Goal: Task Accomplishment & Management: Manage account settings

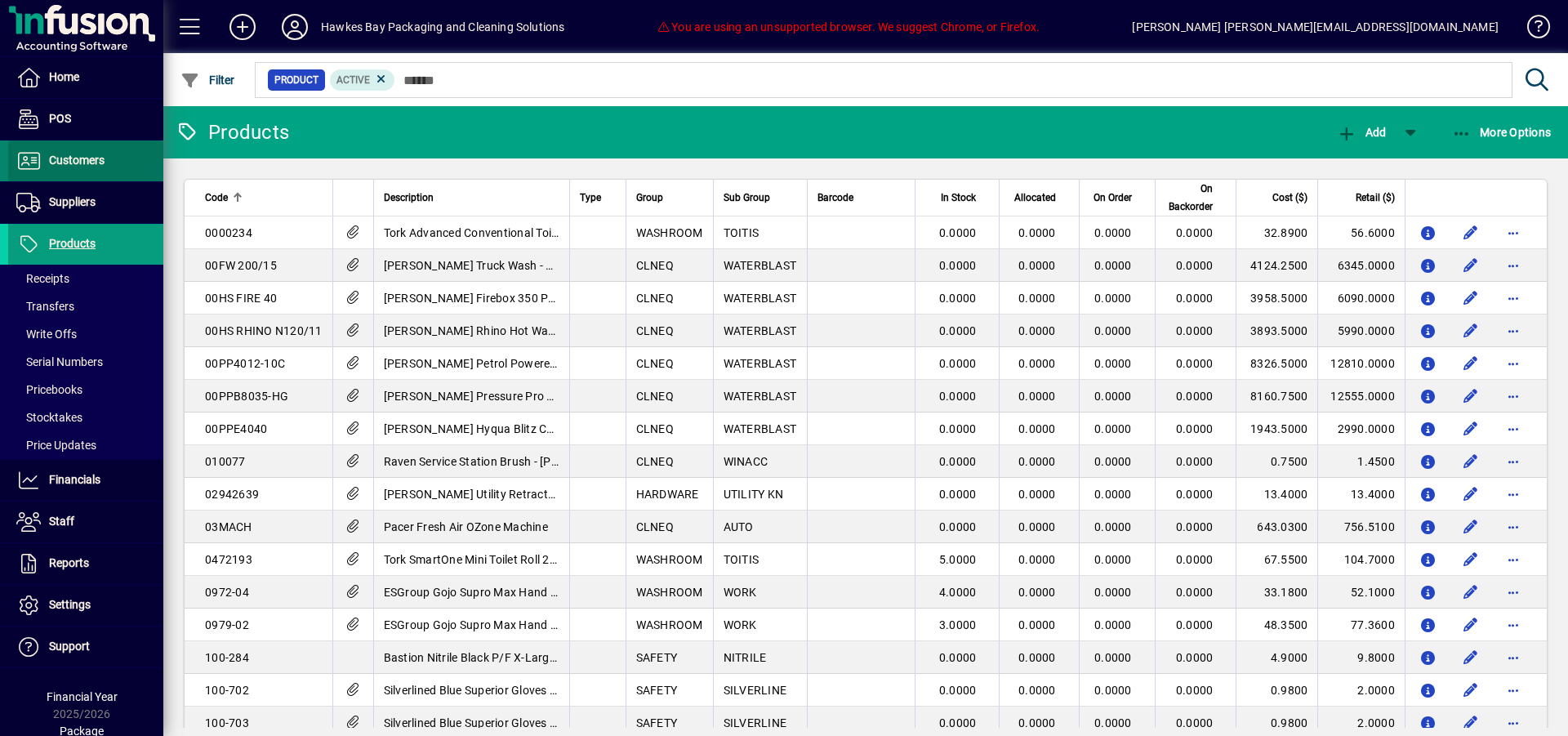
drag, startPoint x: 81, startPoint y: 154, endPoint x: 138, endPoint y: 147, distance: 57.4
click at [81, 151] on span "Customers" at bounding box center [56, 161] width 97 height 20
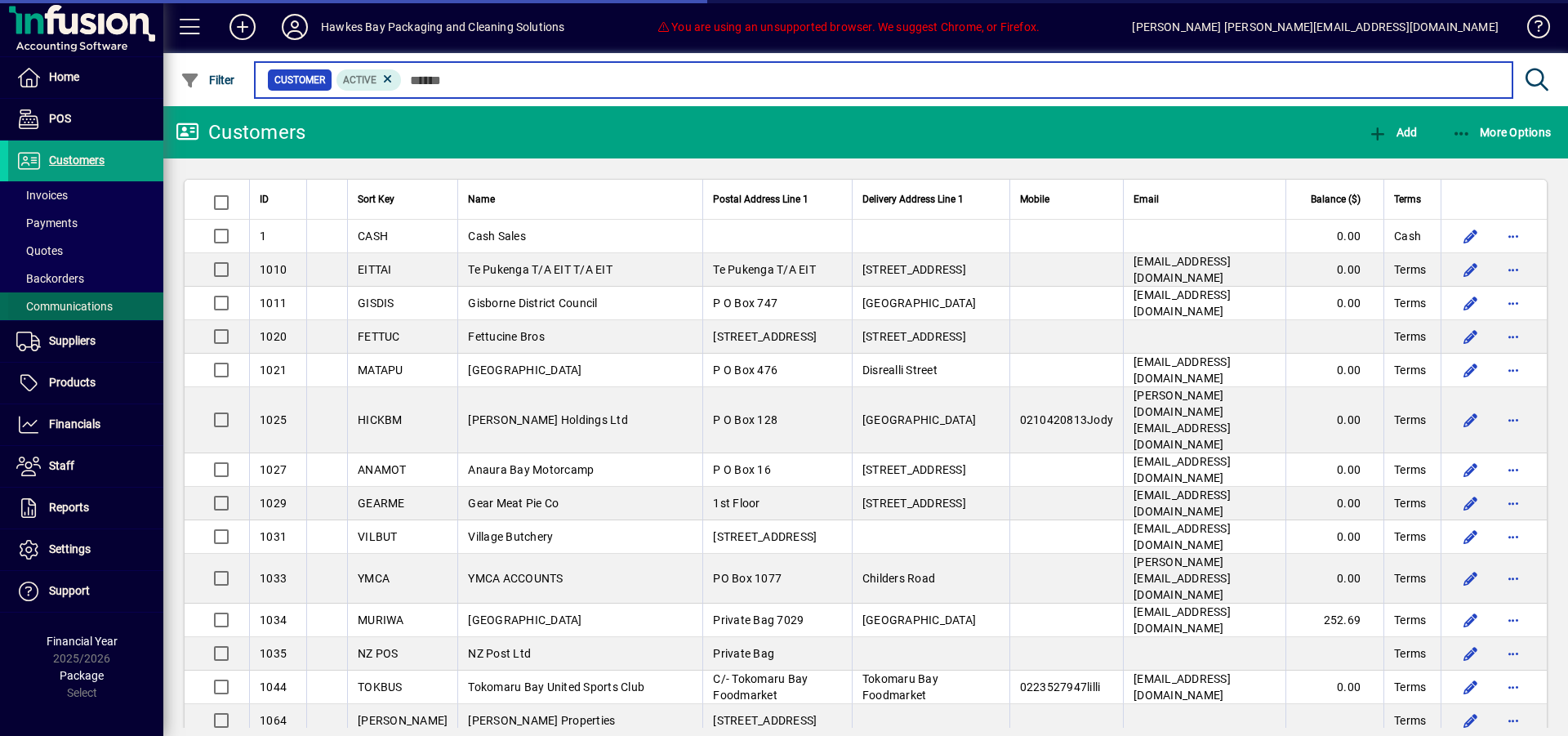
scroll to position [0, 1]
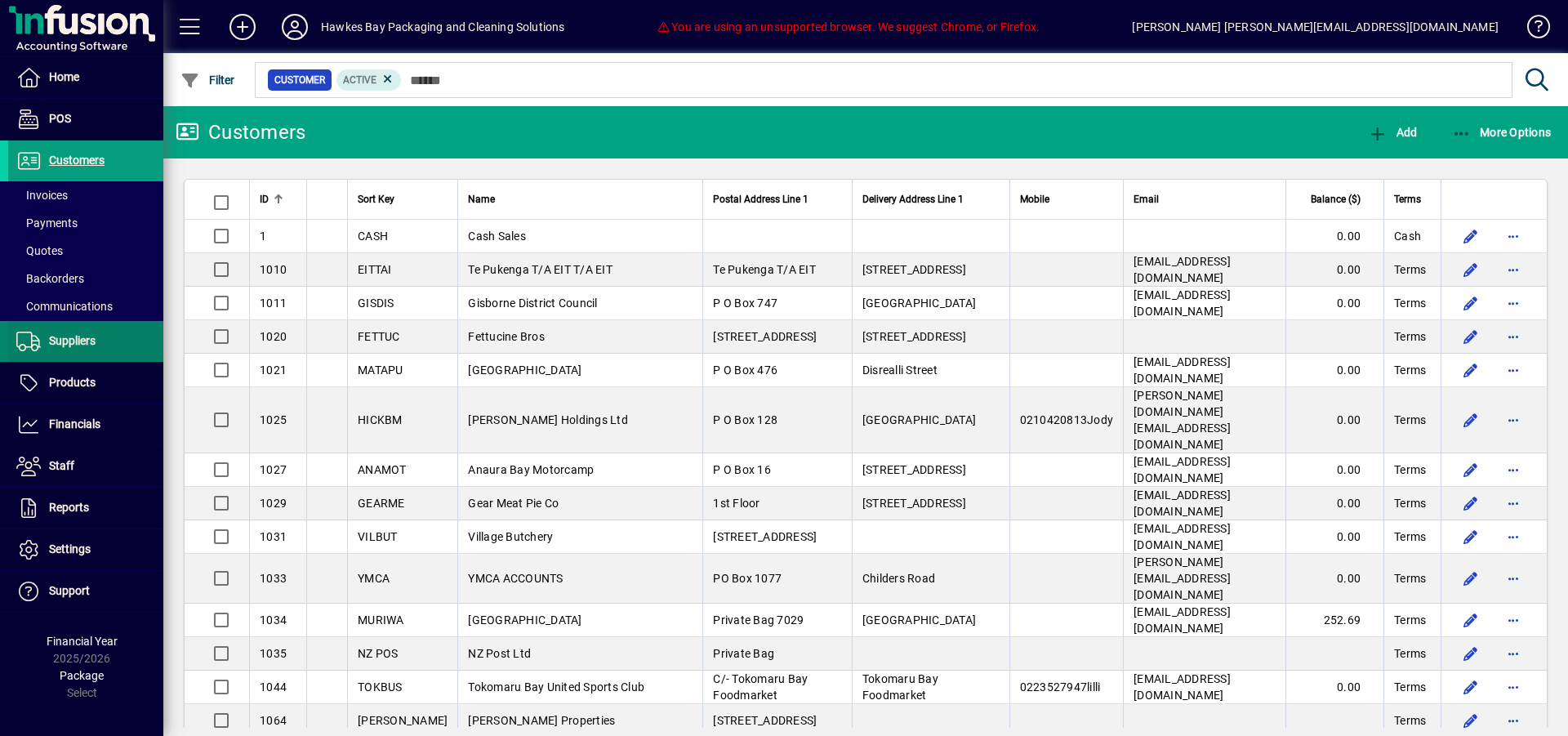
click at [75, 334] on span "Suppliers" at bounding box center [72, 340] width 46 height 13
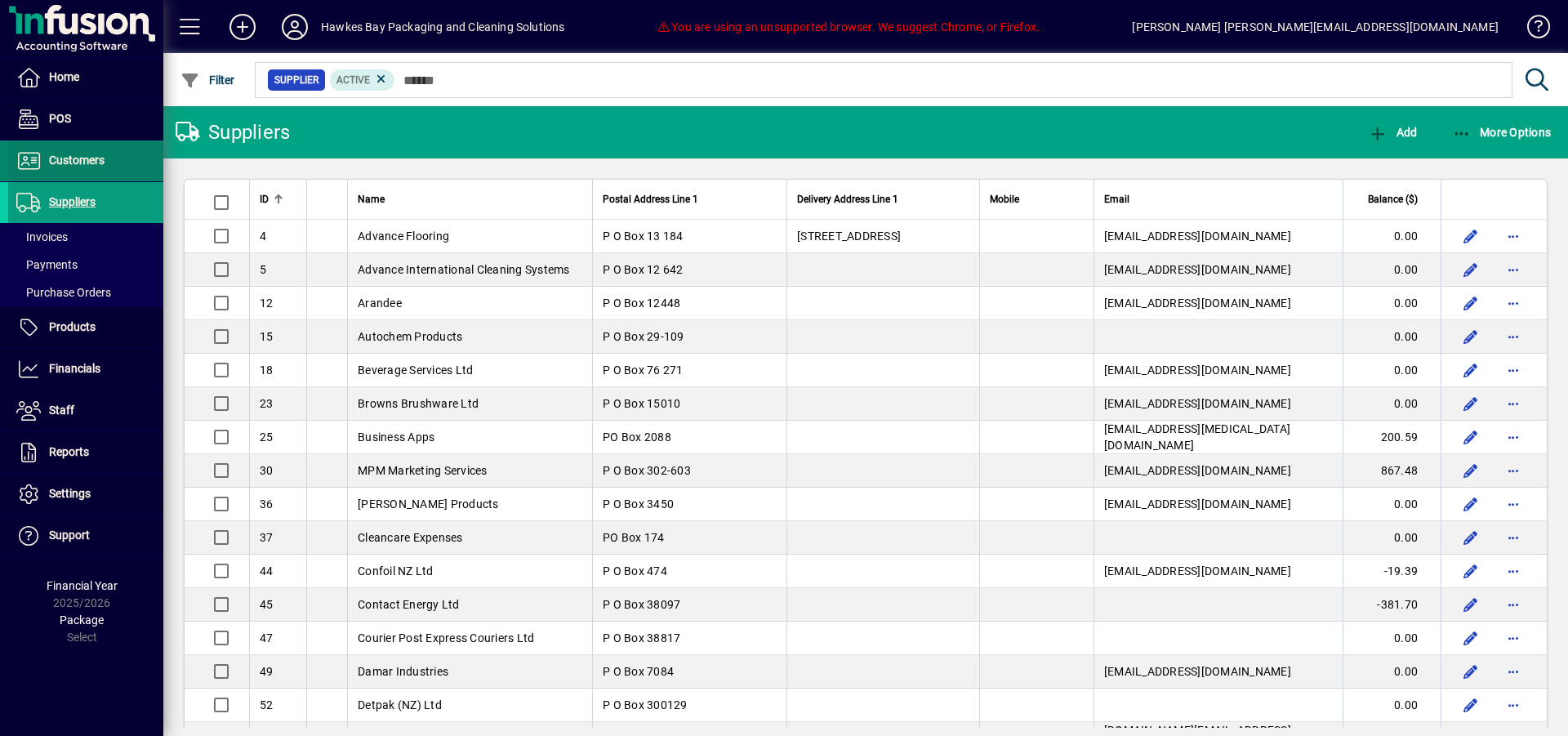
click at [116, 151] on span at bounding box center [85, 161] width 155 height 39
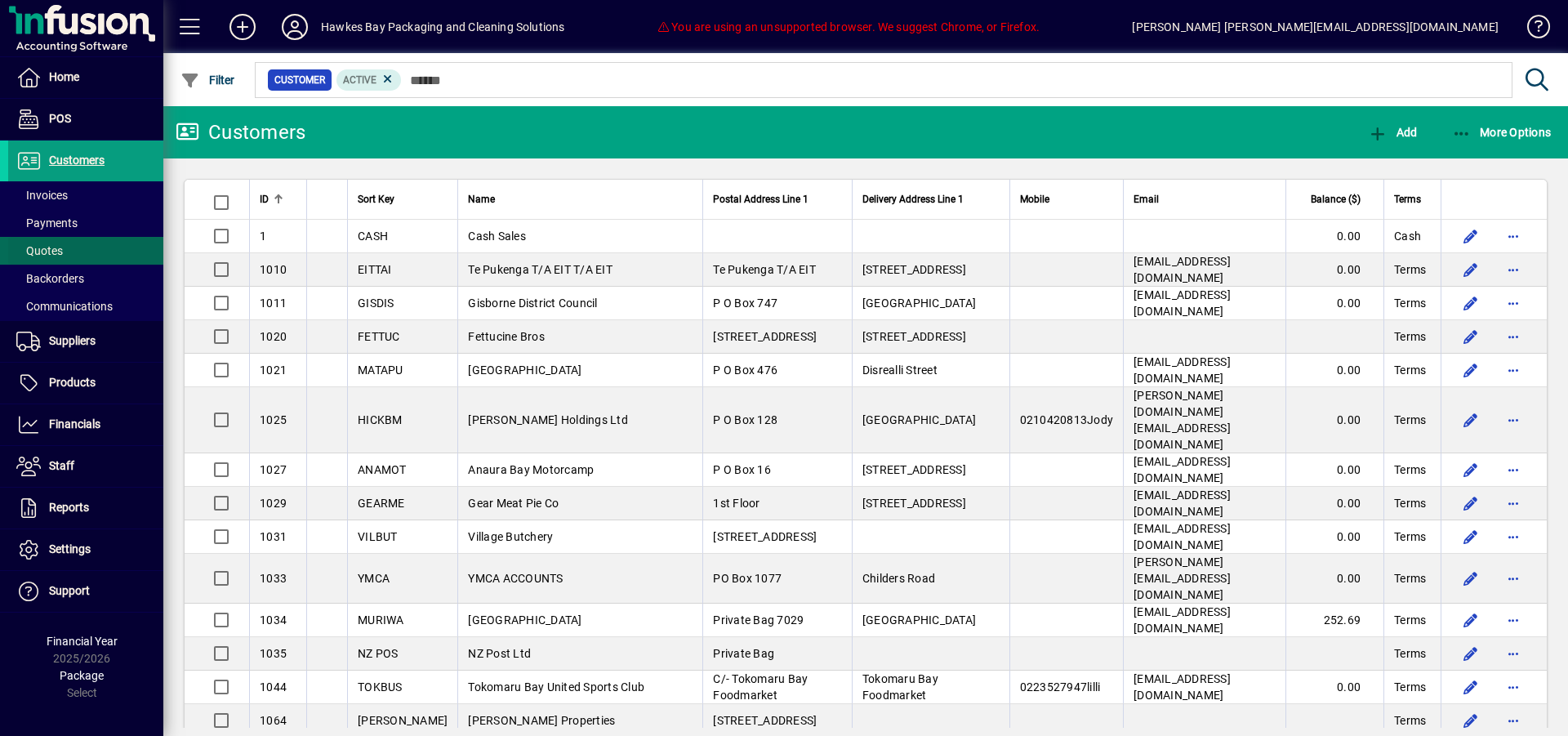
click at [94, 250] on span at bounding box center [85, 250] width 155 height 39
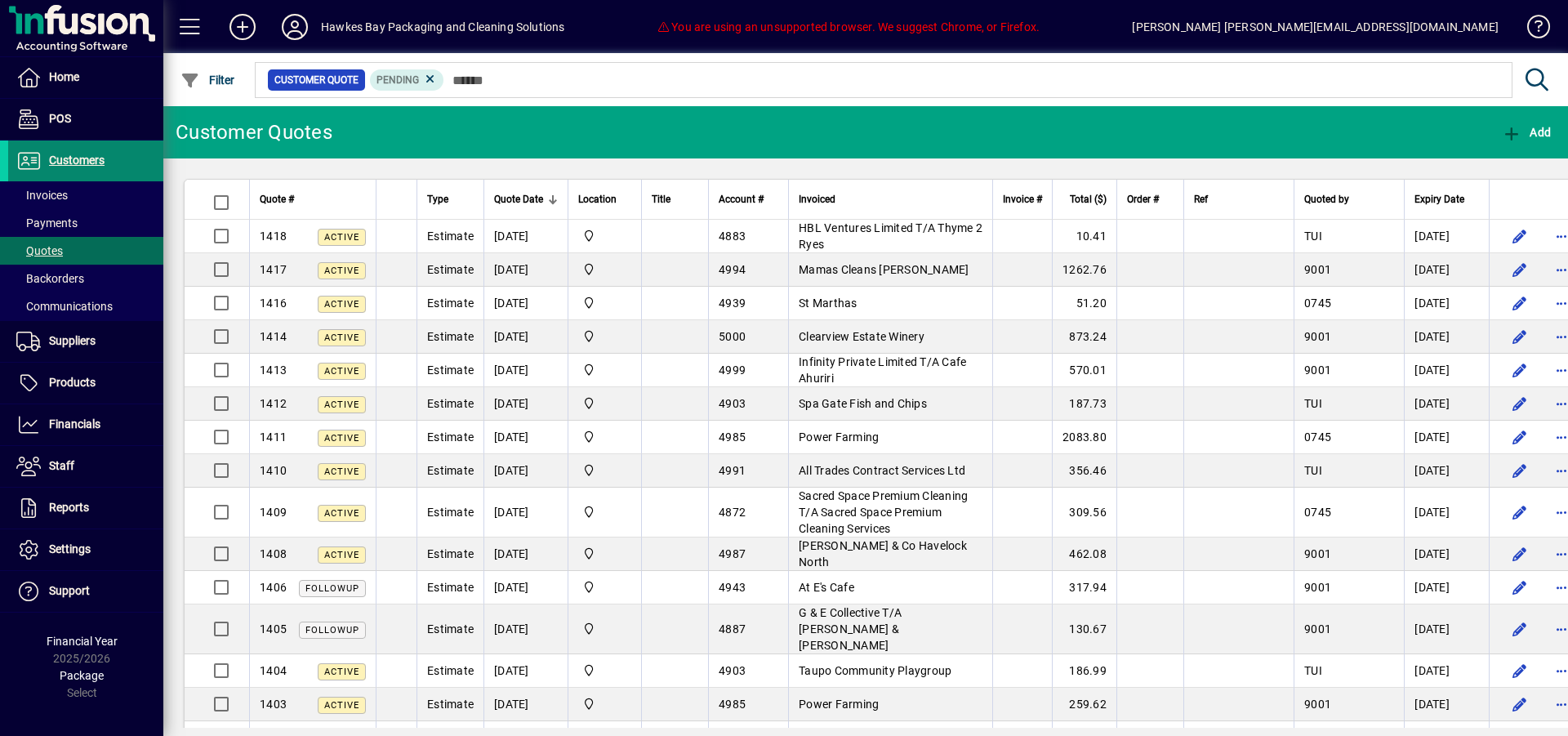
drag, startPoint x: 86, startPoint y: 162, endPoint x: 135, endPoint y: 161, distance: 49.0
click at [87, 162] on span "Customers" at bounding box center [76, 160] width 56 height 13
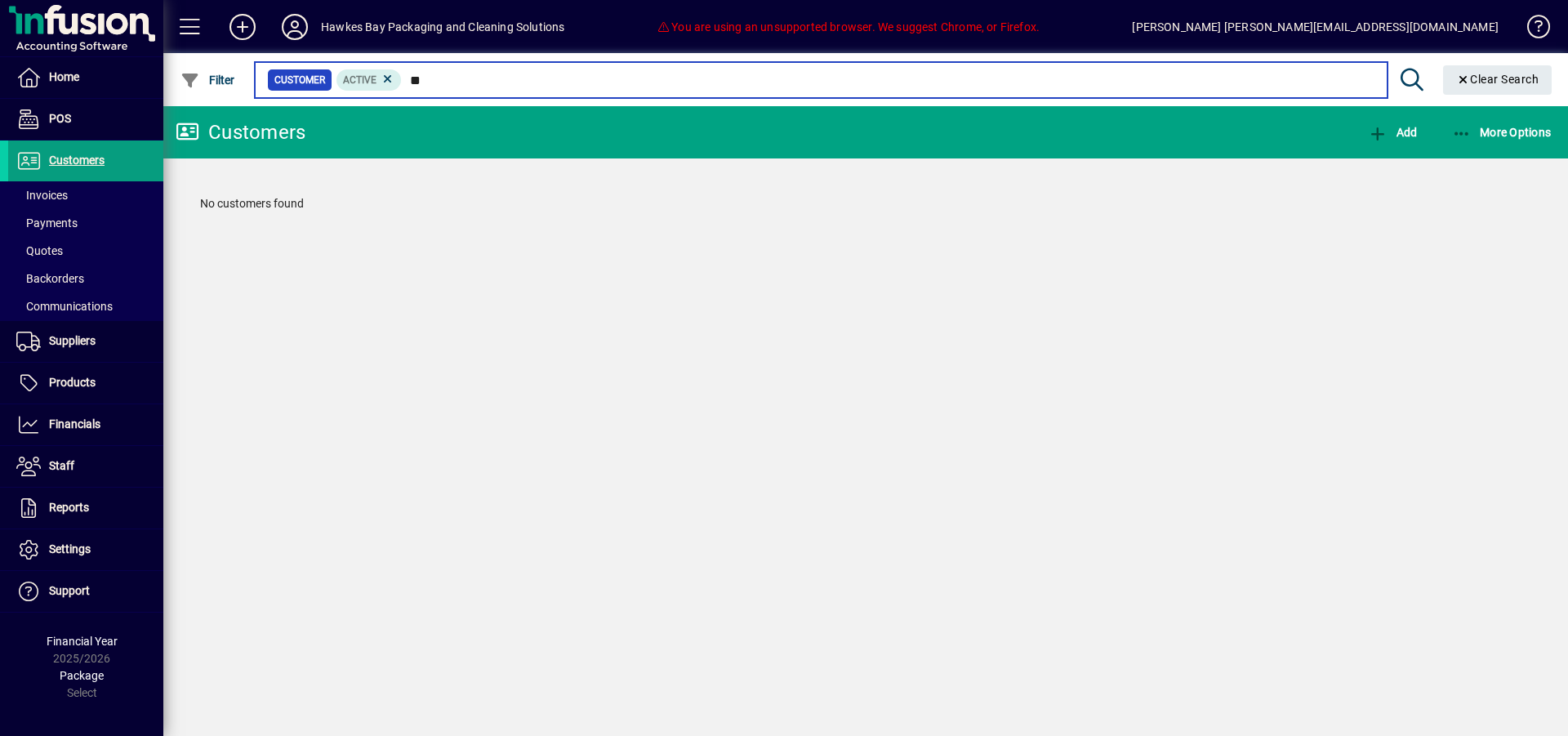
type input "*"
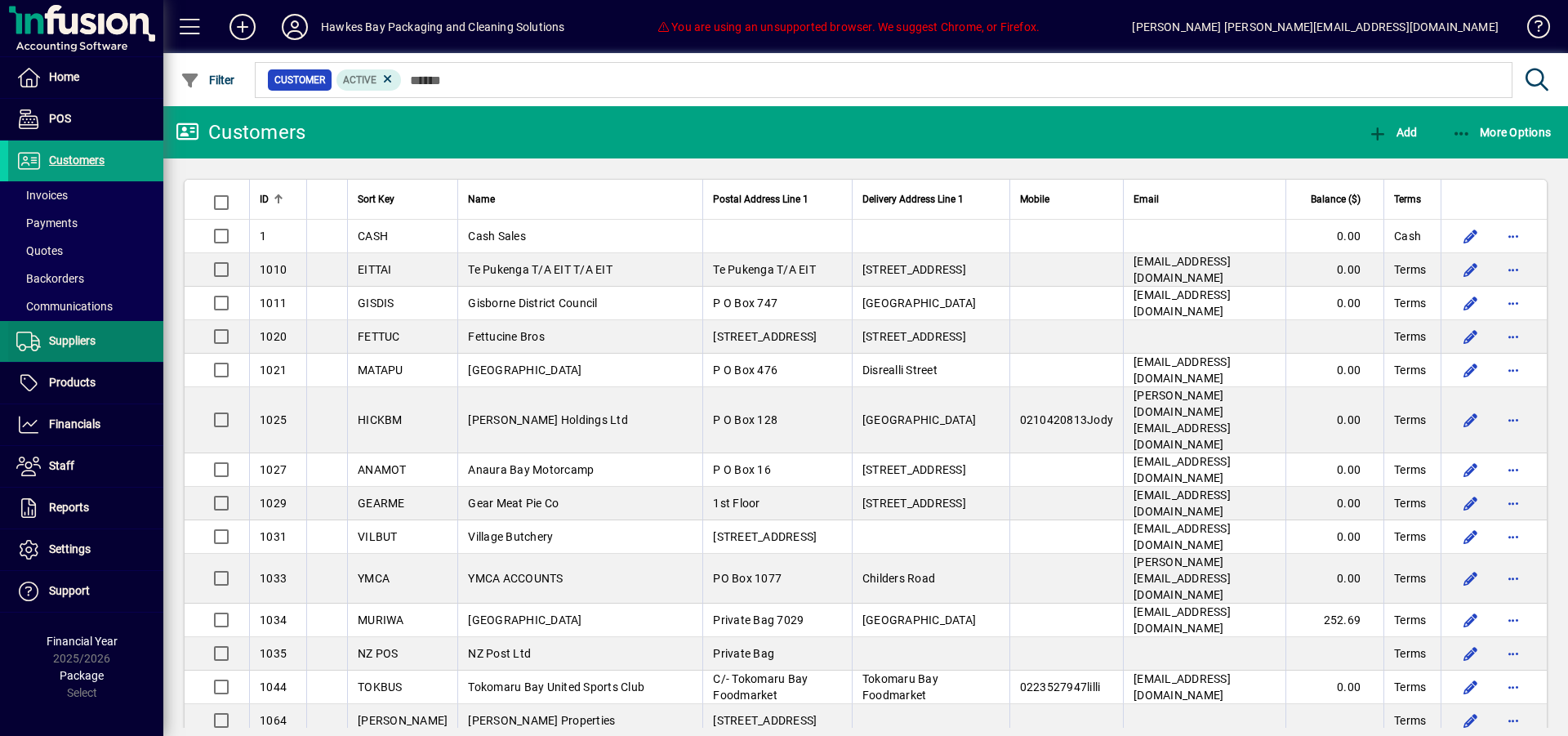
click at [67, 344] on span "Suppliers" at bounding box center [72, 340] width 46 height 13
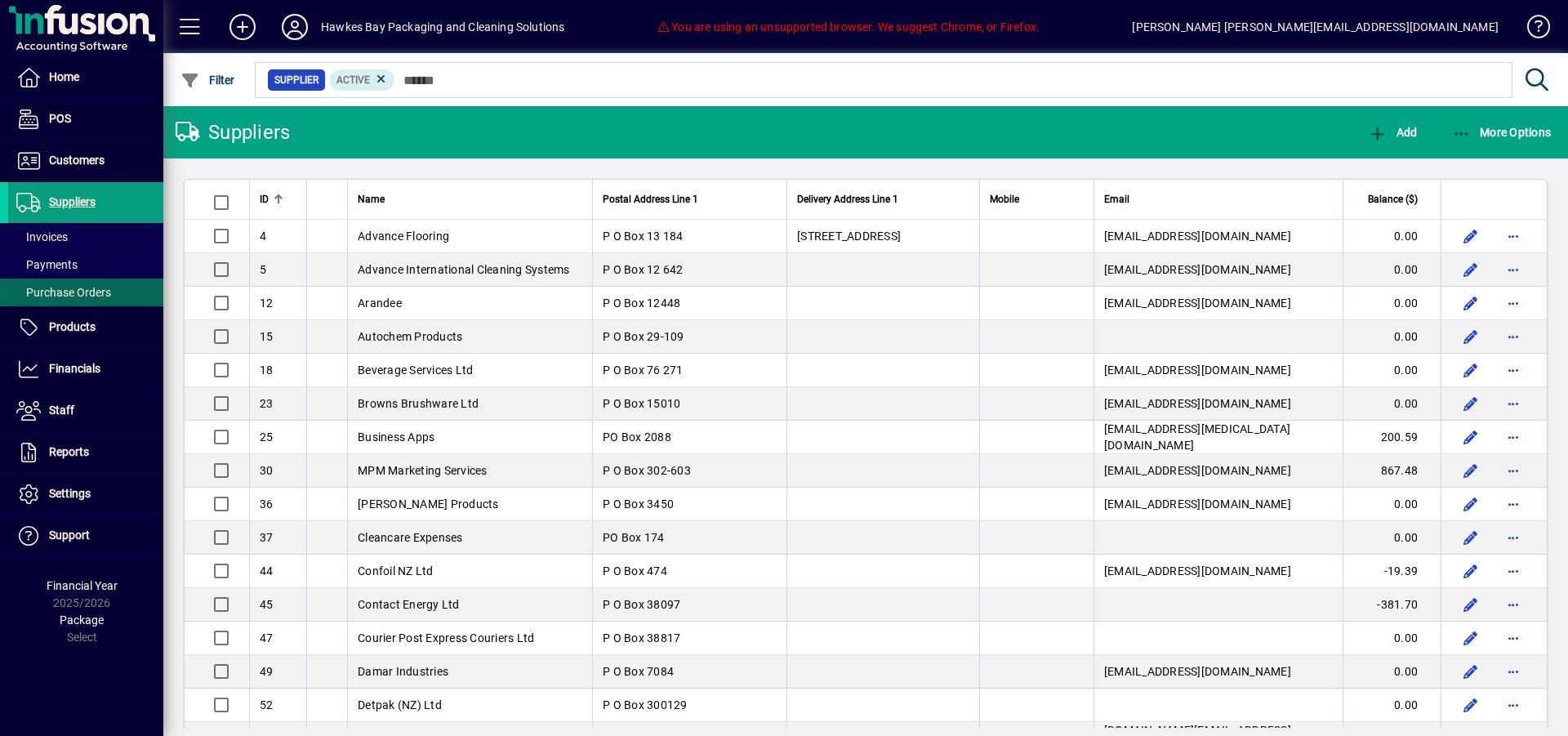
drag, startPoint x: 94, startPoint y: 289, endPoint x: 135, endPoint y: 281, distance: 41.8
click at [97, 286] on span "Purchase Orders" at bounding box center [63, 292] width 95 height 13
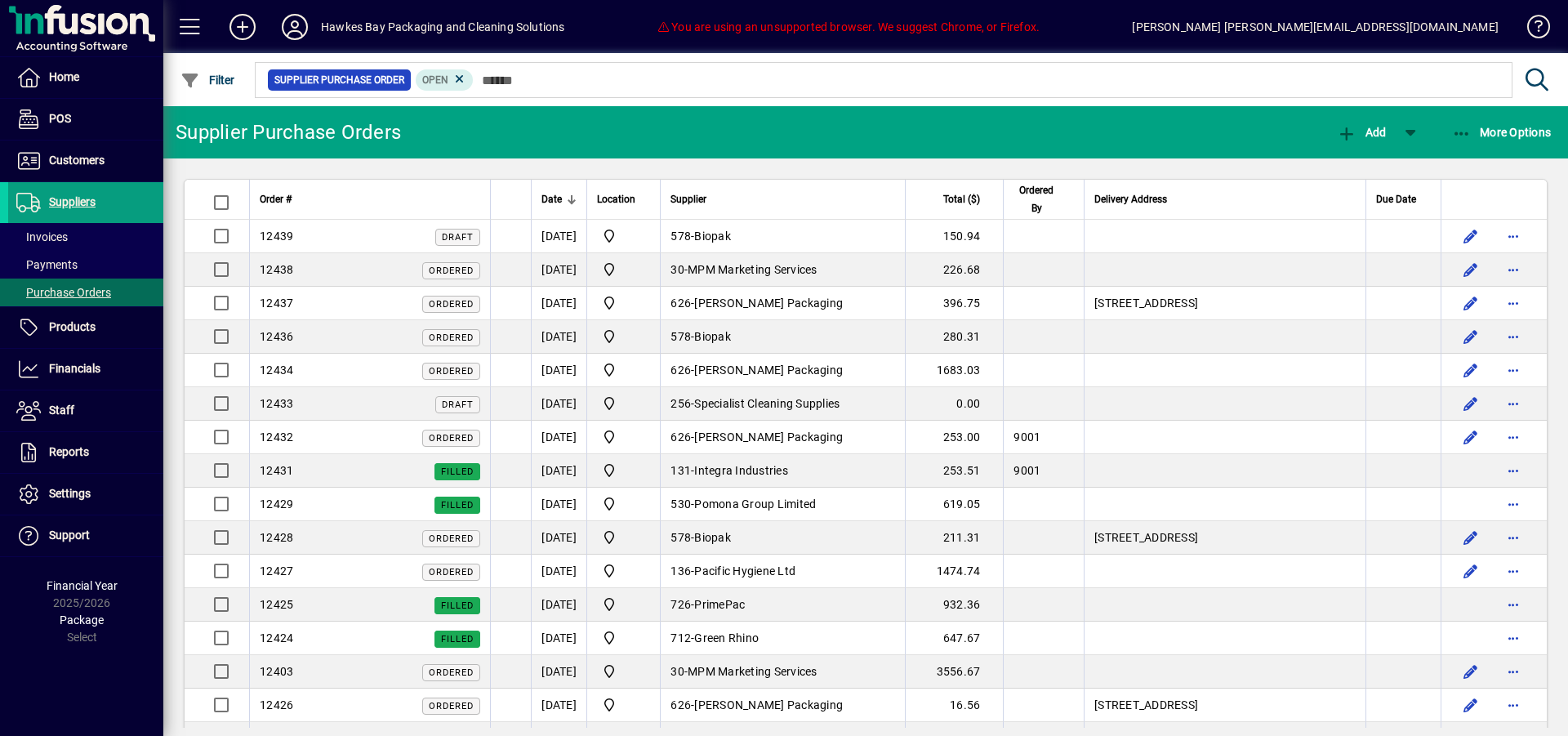
click at [1170, 289] on td "[STREET_ADDRESS]" at bounding box center [1224, 304] width 281 height 34
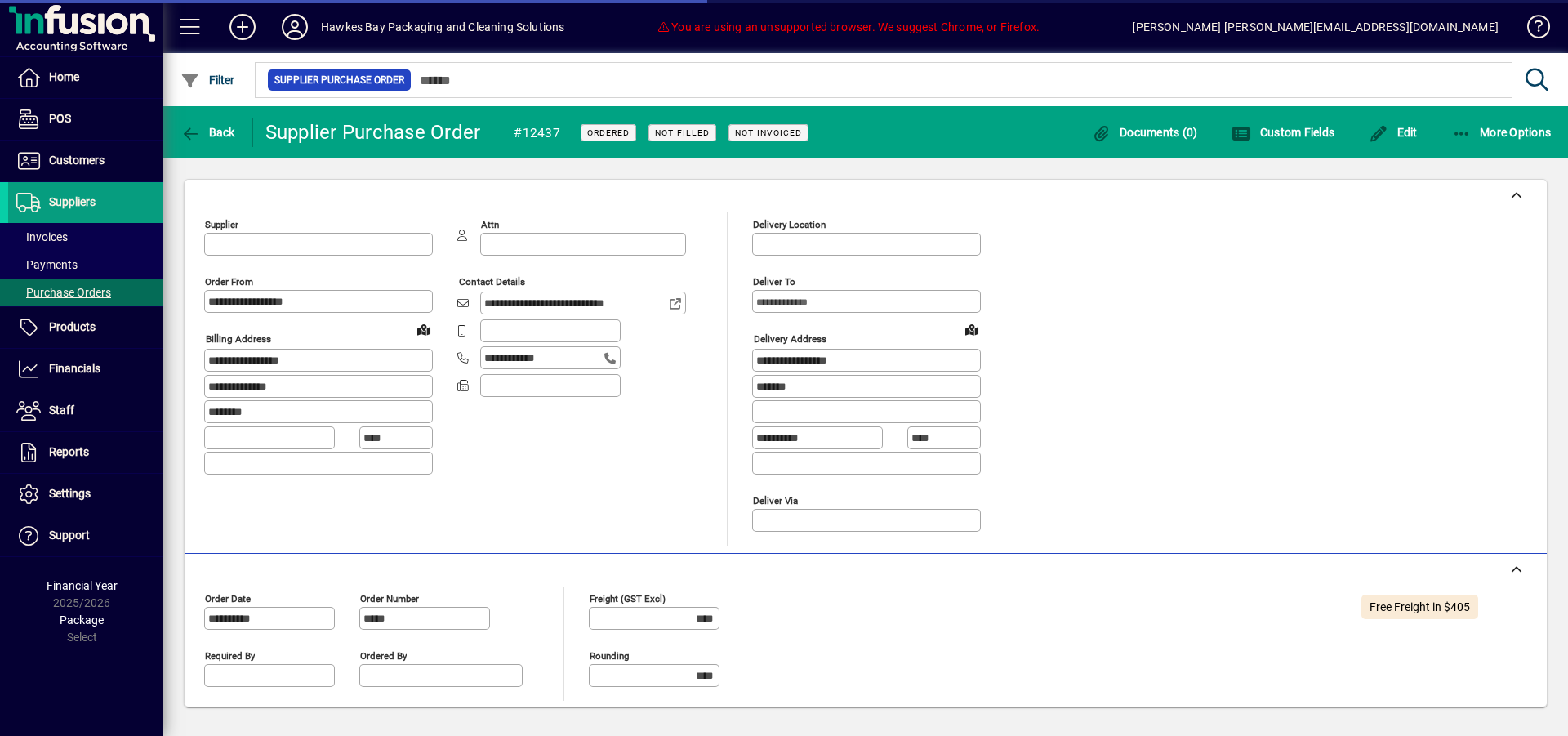
type input "**********"
type input "*******"
type input "**********"
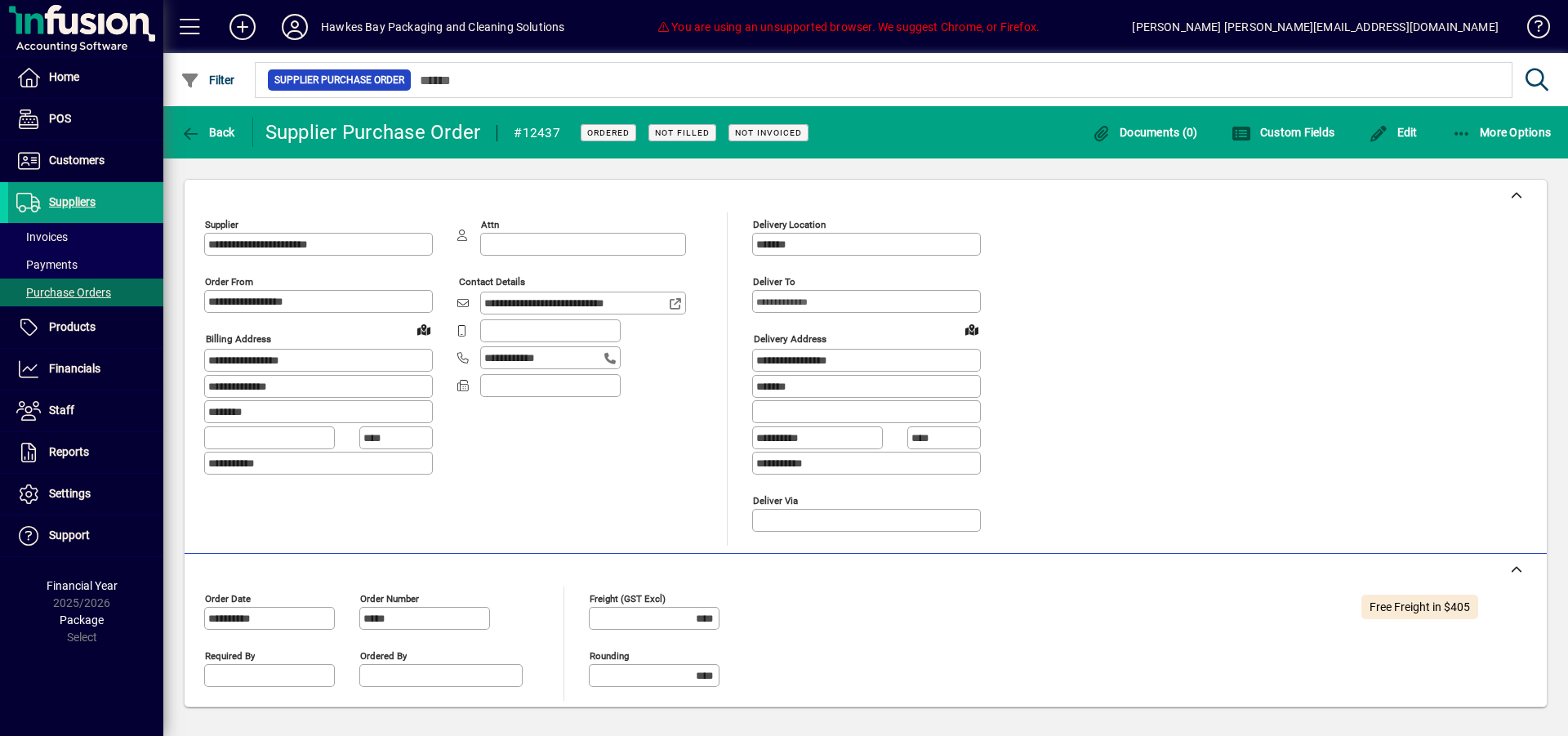
scroll to position [0, 1]
